Goal: Task Accomplishment & Management: Manage account settings

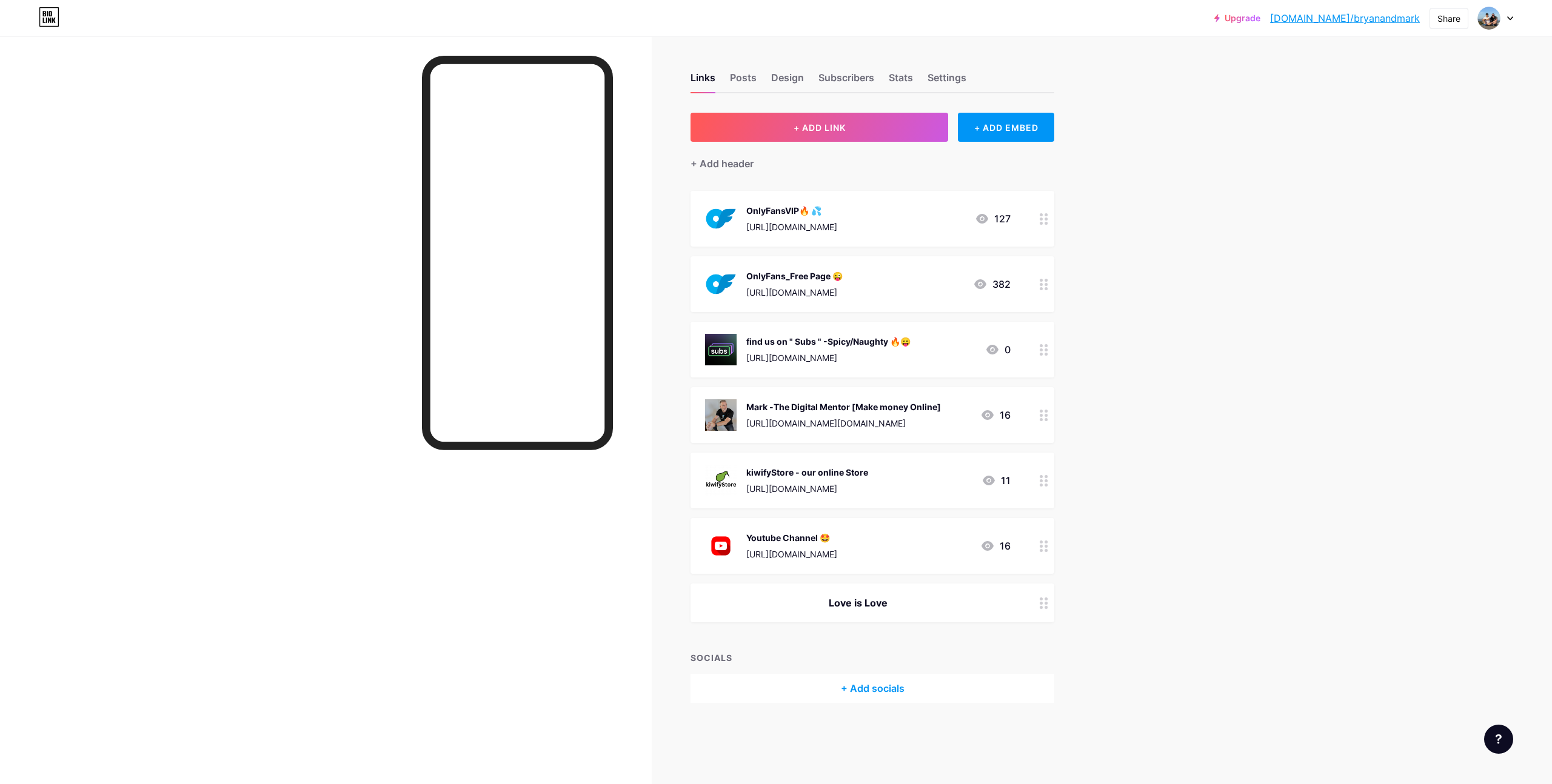
click at [1042, 352] on circle at bounding box center [1041, 354] width 3 height 3
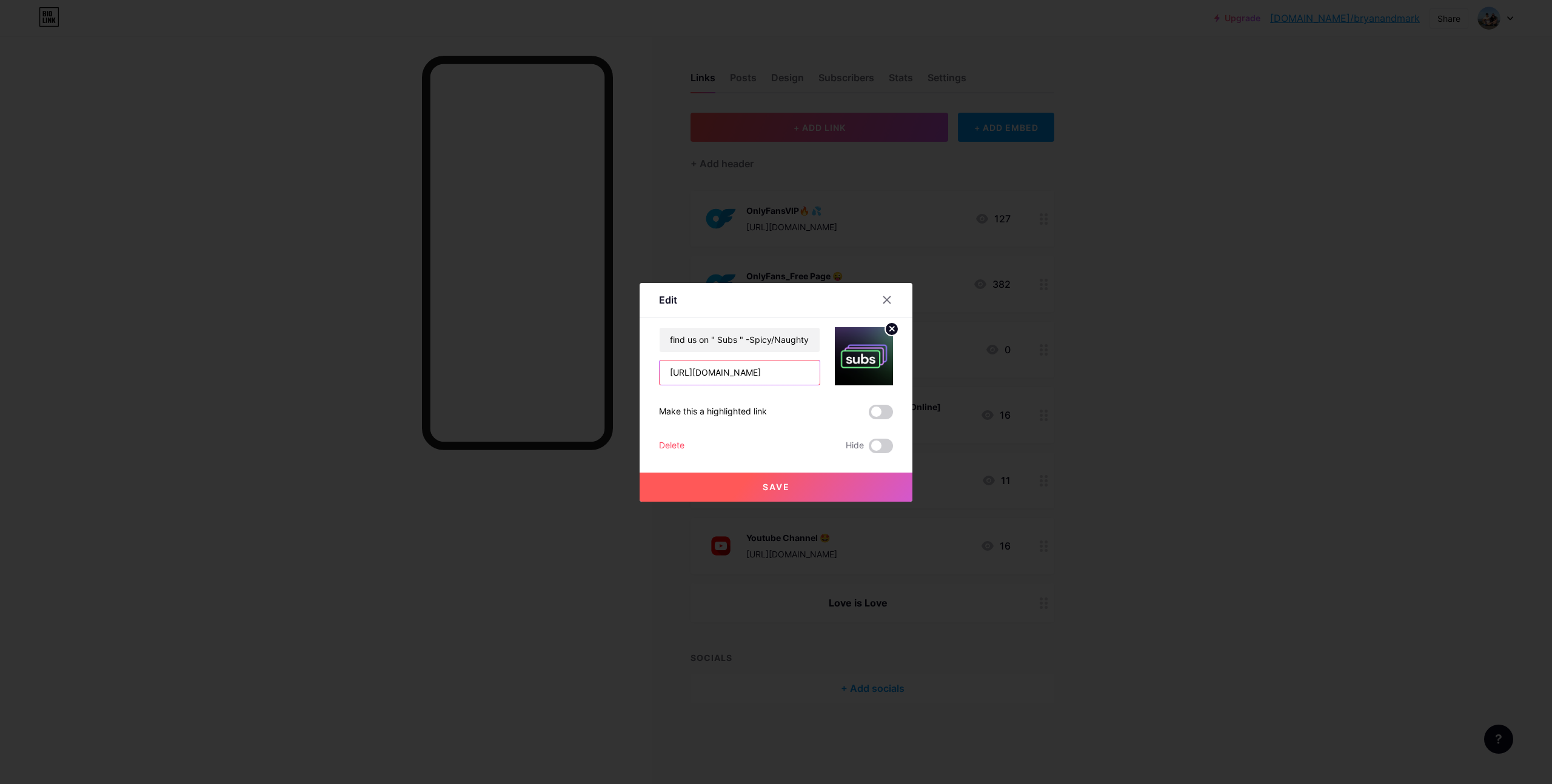
click at [737, 373] on input "[URL][DOMAIN_NAME]" at bounding box center [739, 373] width 160 height 24
drag, startPoint x: 668, startPoint y: 370, endPoint x: 837, endPoint y: 374, distance: 169.0
click at [837, 374] on div "find us on " Subs " -Spicy/Naughty 🔥😛 [URL][DOMAIN_NAME]" at bounding box center [776, 357] width 234 height 58
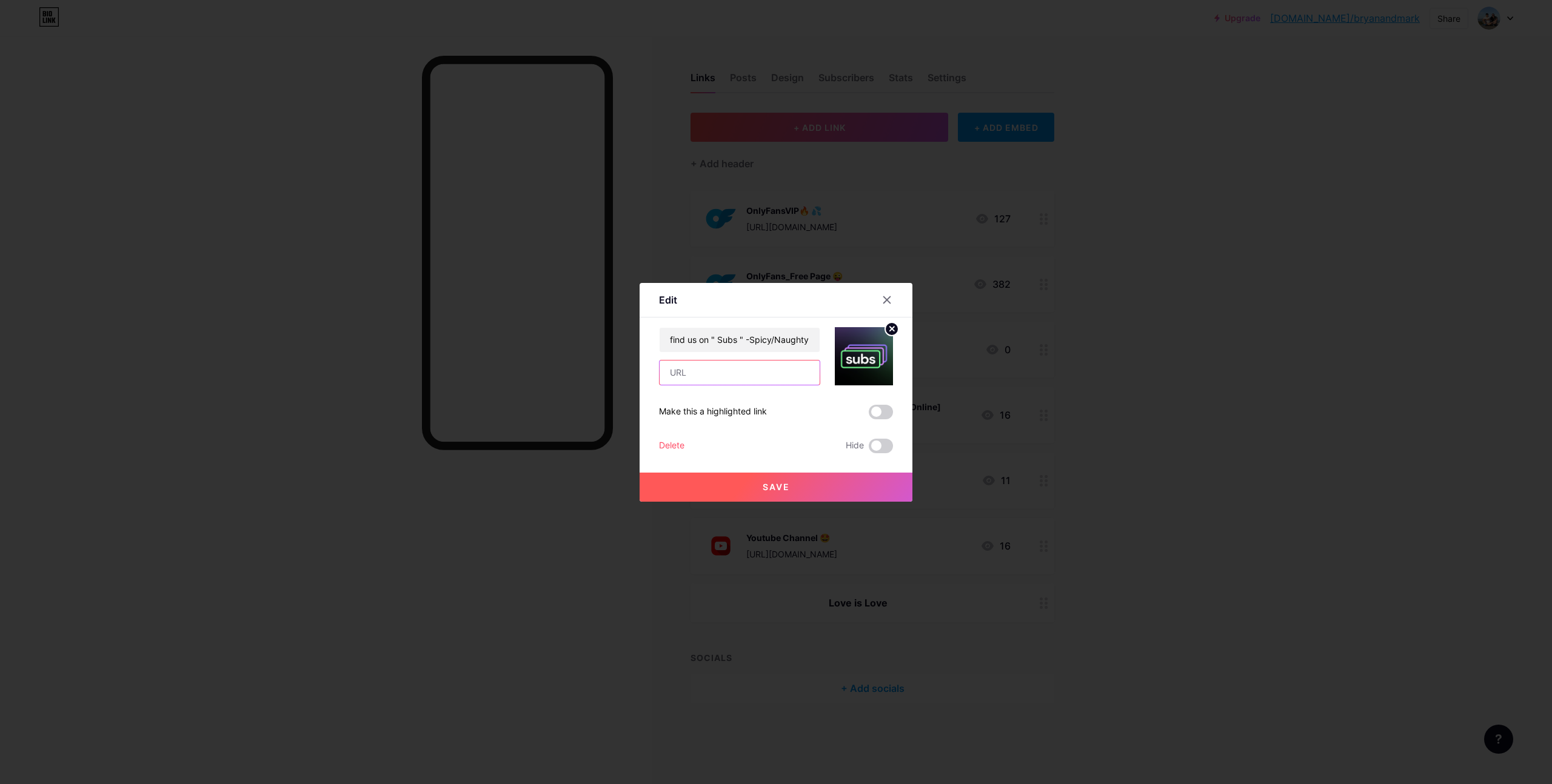
paste input "[URL][DOMAIN_NAME]"
type input "[URL][DOMAIN_NAME]"
click at [742, 455] on div "Save" at bounding box center [776, 477] width 273 height 48
click at [757, 490] on button "Save" at bounding box center [776, 487] width 273 height 29
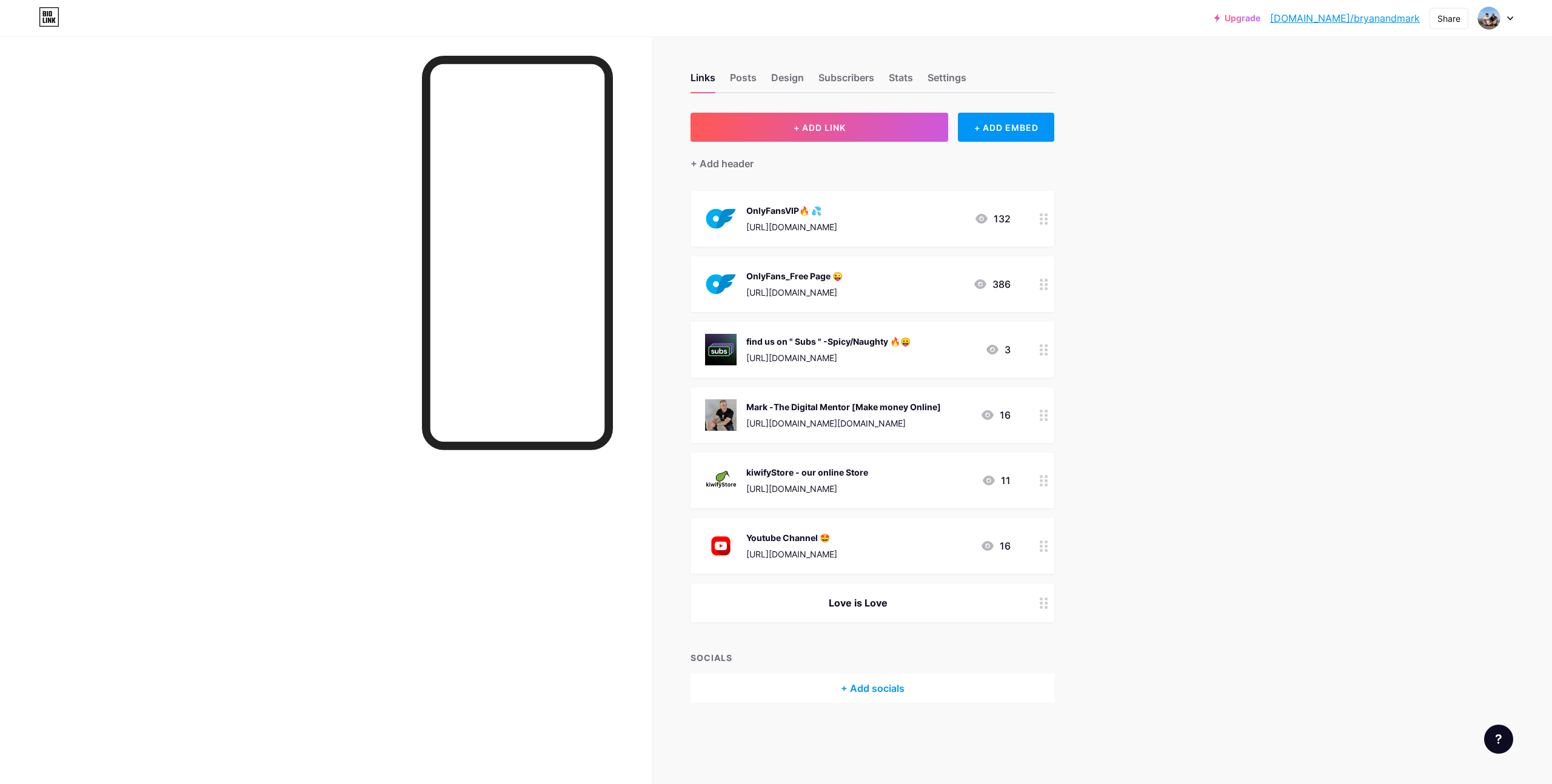
click at [1116, 365] on div "Upgrade [DOMAIN_NAME]/bryana... [DOMAIN_NAME]/bryanandmark Share Switch account…" at bounding box center [776, 392] width 1552 height 784
click at [1102, 357] on div "Links Posts Design Subscribers Stats Settings + ADD LINK + ADD EMBED + Add head…" at bounding box center [552, 399] width 1105 height 727
click at [1043, 354] on icon at bounding box center [1044, 350] width 9 height 11
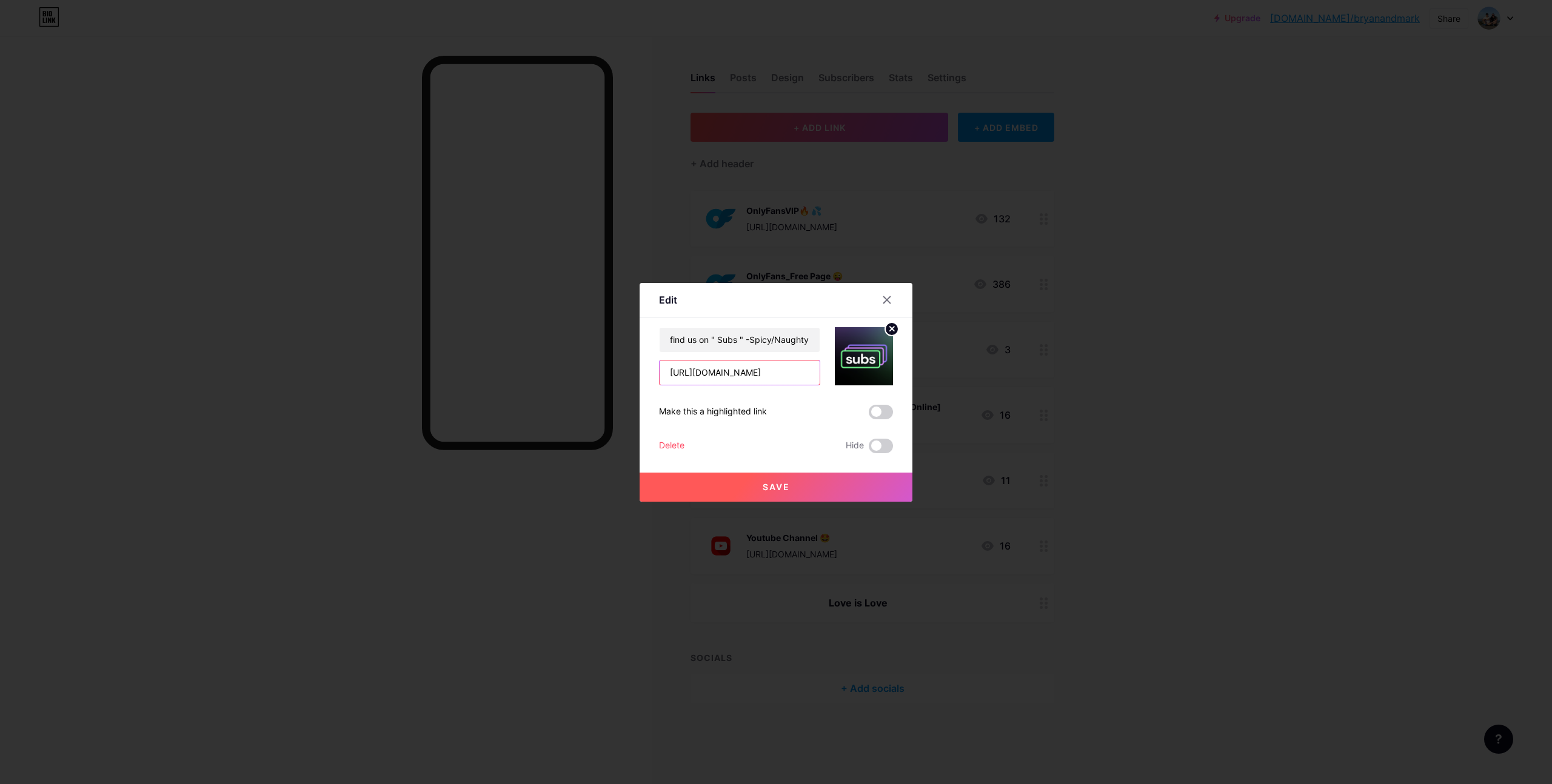
click at [744, 376] on input "https://subs.com/bryanandmark" at bounding box center [739, 373] width 160 height 24
click at [726, 371] on input "[URL][DOMAIN_NAME]" at bounding box center [739, 373] width 160 height 24
drag, startPoint x: 670, startPoint y: 370, endPoint x: 916, endPoint y: 376, distance: 246.1
click at [916, 376] on div "Edit Content YouTube Play YouTube video without leaving your page. ADD Vimeo Pl…" at bounding box center [776, 392] width 1552 height 784
paste input "[URL][DOMAIN_NAME]"
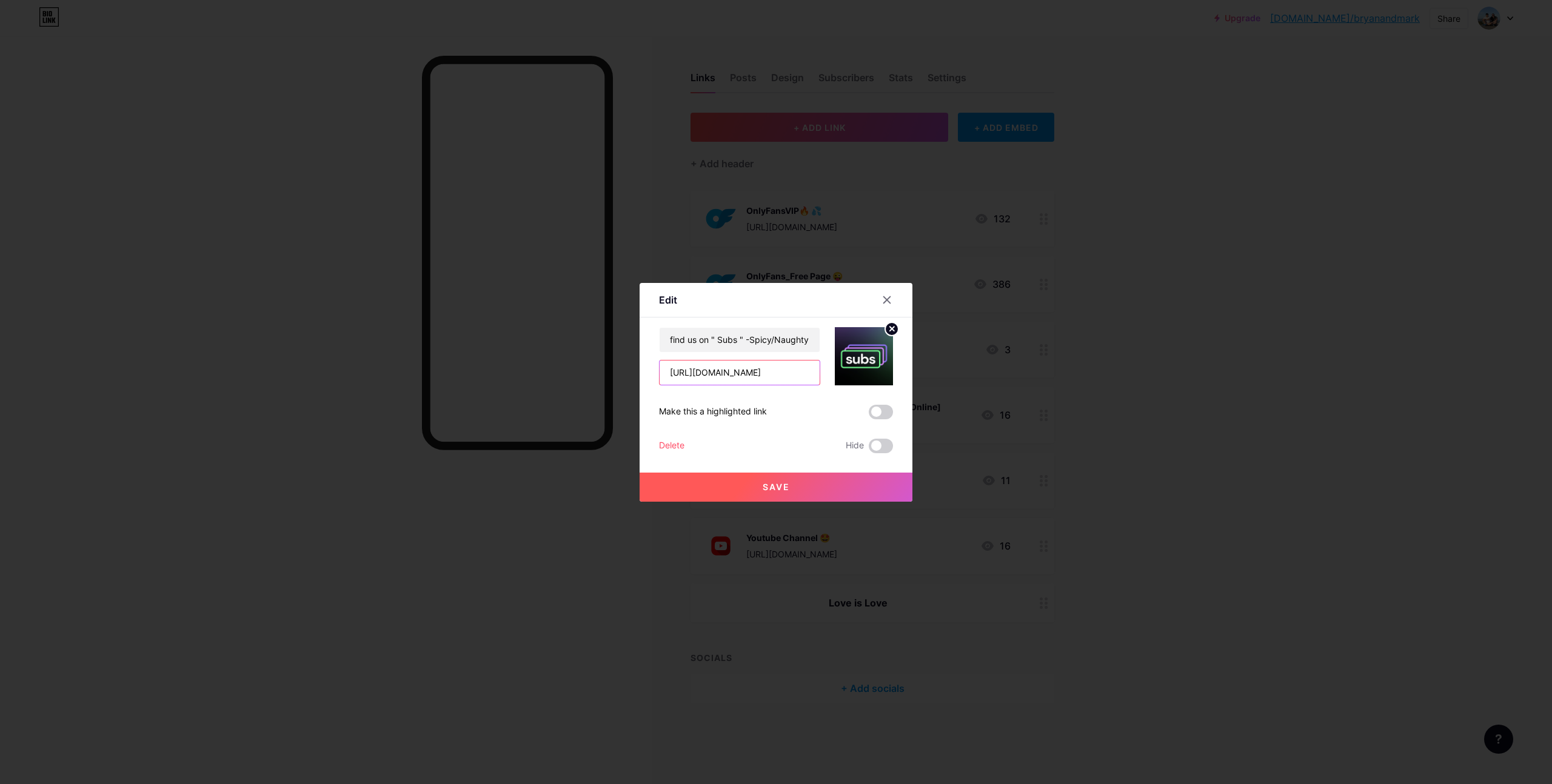
scroll to position [0, 31]
click at [753, 375] on input "[URL][DOMAIN_NAME]" at bounding box center [739, 373] width 160 height 24
drag, startPoint x: 744, startPoint y: 371, endPoint x: 588, endPoint y: 361, distance: 156.3
click at [588, 361] on div "Edit Content YouTube Play YouTube video without leaving your page. ADD Vimeo Pl…" at bounding box center [776, 392] width 1552 height 784
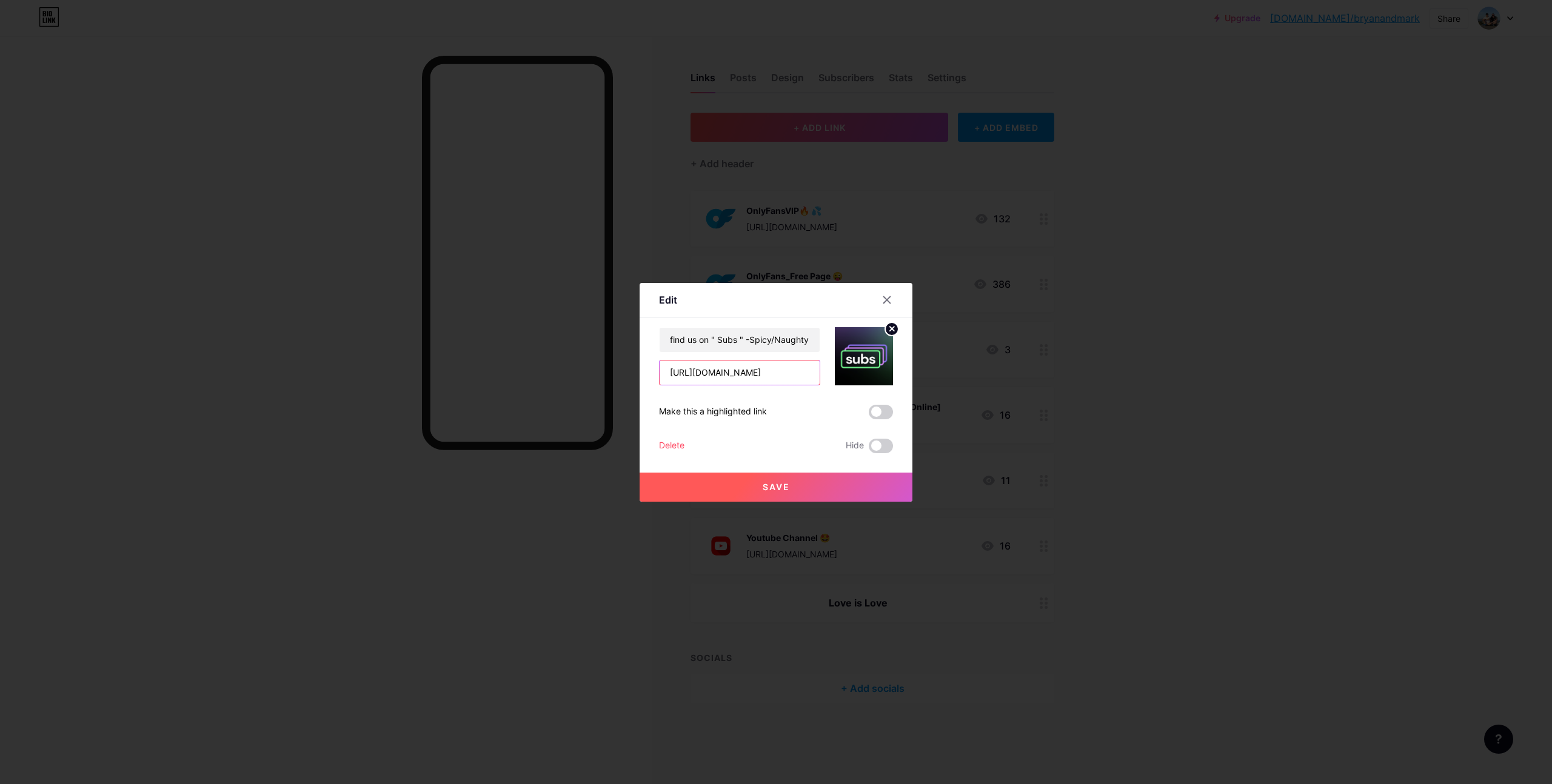
type input "[URL][DOMAIN_NAME]"
click at [777, 488] on span "Save" at bounding box center [776, 486] width 27 height 10
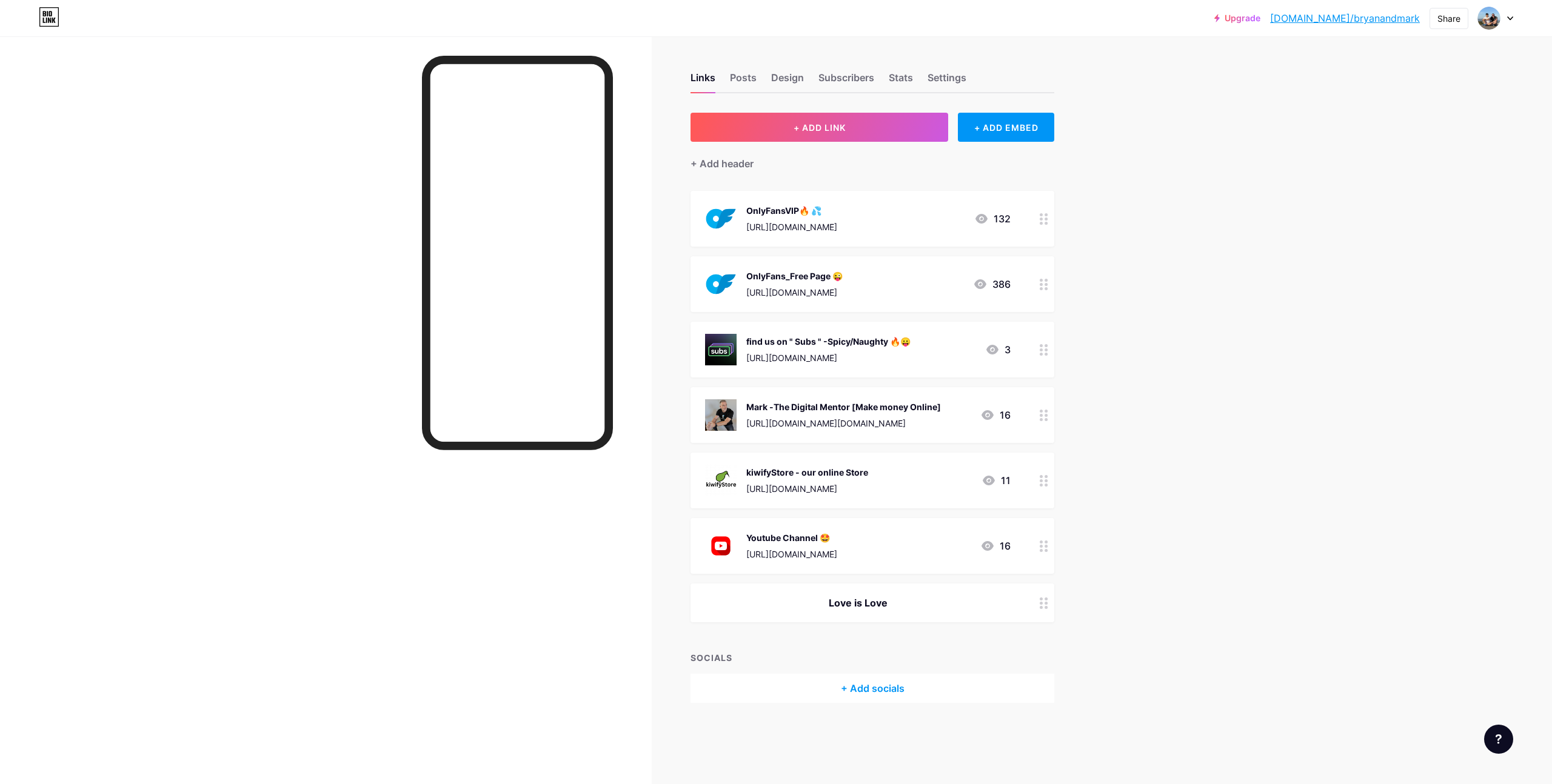
click at [1102, 332] on div "Links Posts Design Subscribers Stats Settings + ADD LINK + ADD EMBED + Add head…" at bounding box center [552, 399] width 1105 height 727
click at [1161, 301] on div "Upgrade [DOMAIN_NAME]/bryana... [DOMAIN_NAME]/bryanandmark Share Switch account…" at bounding box center [776, 392] width 1552 height 784
